Goal: Find specific page/section: Find specific page/section

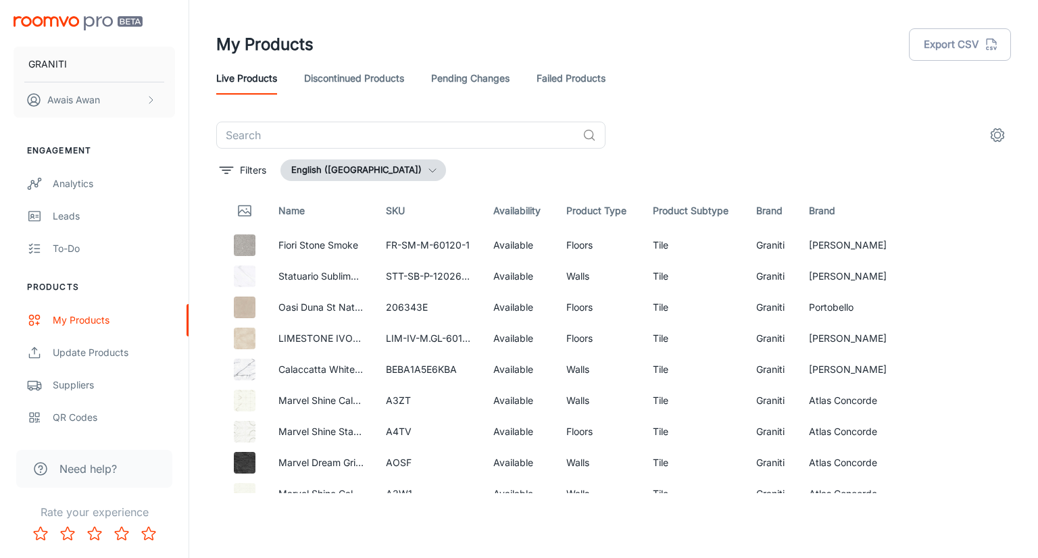
click at [250, 101] on header "My Products Export CSV Live Products Discontinued Products Pending Changes Fail…" at bounding box center [613, 61] width 827 height 122
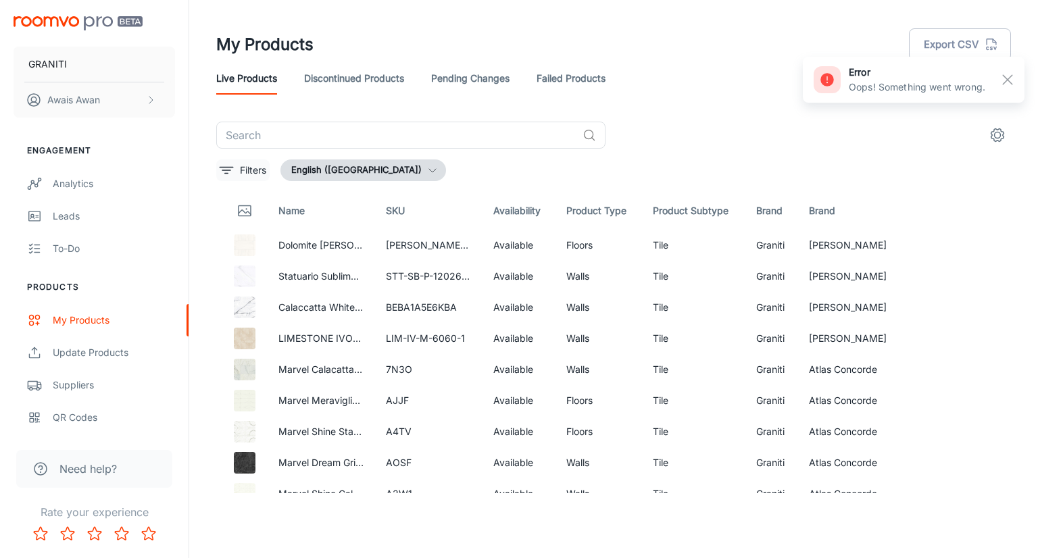
click at [224, 174] on icon "filter" at bounding box center [226, 170] width 16 height 16
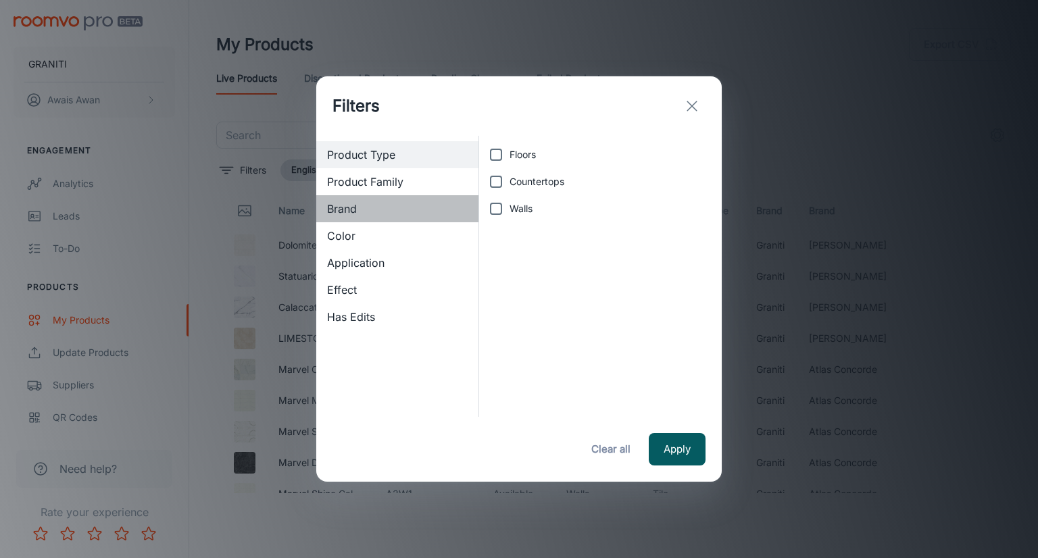
click at [347, 212] on span "Brand" at bounding box center [397, 209] width 141 height 16
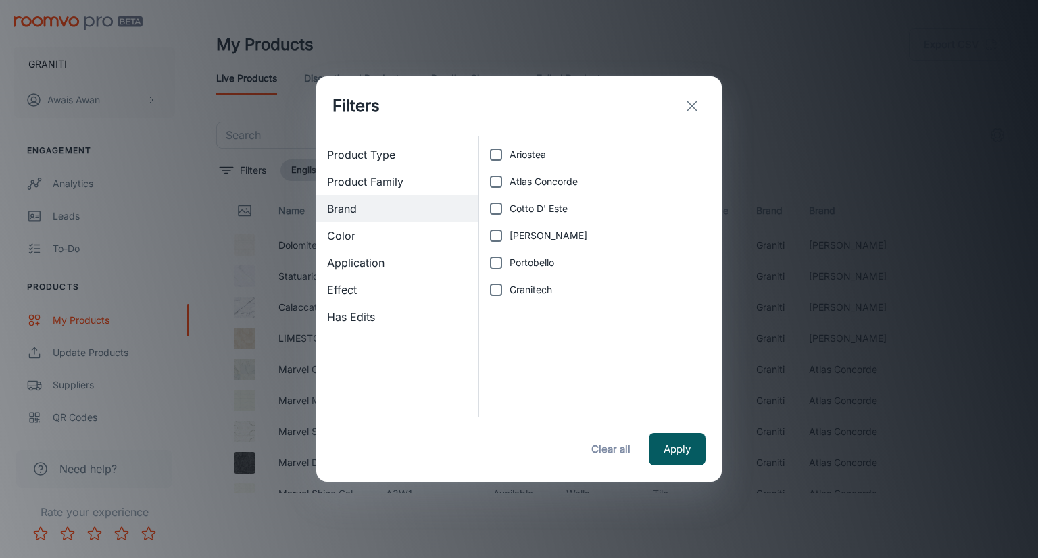
click at [499, 290] on input "Granitech" at bounding box center [496, 289] width 27 height 27
checkbox input "true"
click at [682, 443] on button "Apply" at bounding box center [677, 449] width 57 height 32
